Goal: Information Seeking & Learning: Learn about a topic

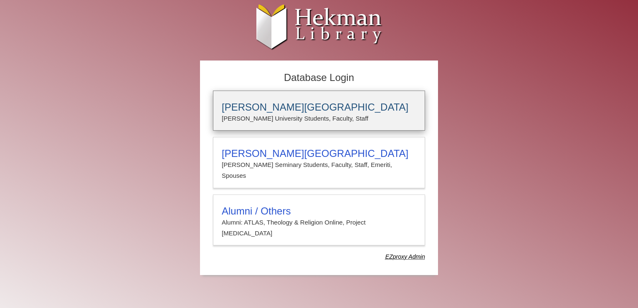
type input "*****"
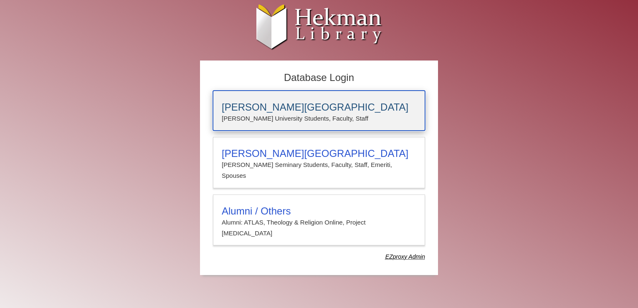
click at [264, 129] on div "[PERSON_NAME][GEOGRAPHIC_DATA] [PERSON_NAME] University Students, Faculty, Staff" at bounding box center [319, 111] width 212 height 40
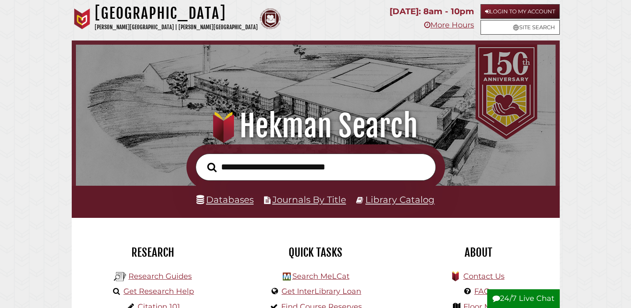
scroll to position [159, 476]
click at [238, 199] on link "Databases" at bounding box center [225, 199] width 57 height 11
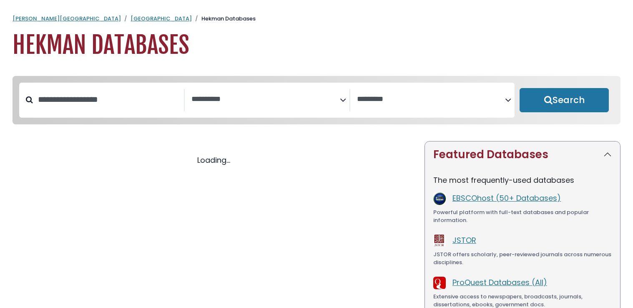
select select "Database Subject Filter"
select select "Database Vendors Filter"
select select "Database Subject Filter"
select select "Database Vendors Filter"
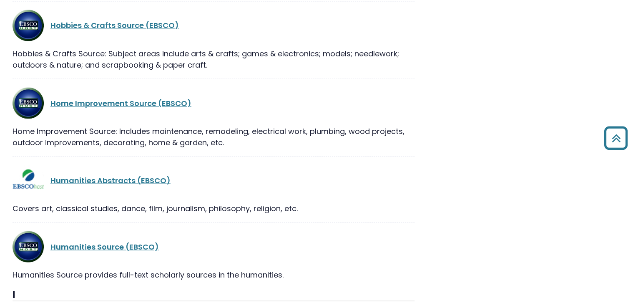
scroll to position [2205, 0]
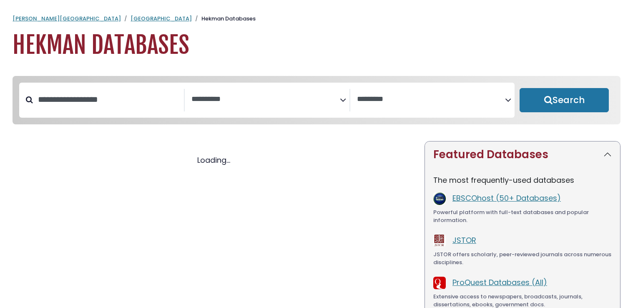
select select "Database Subject Filter"
select select "Database Vendors Filter"
select select "Database Subject Filter"
select select "Database Vendors Filter"
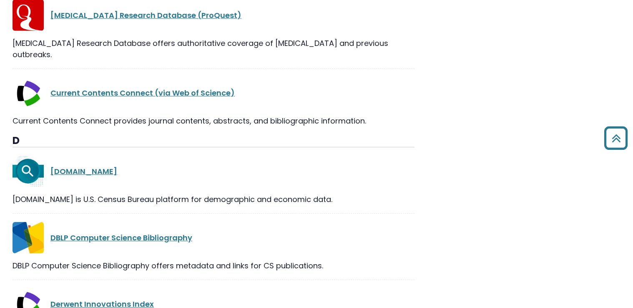
scroll to position [4516, 0]
